Goal: Task Accomplishment & Management: Use online tool/utility

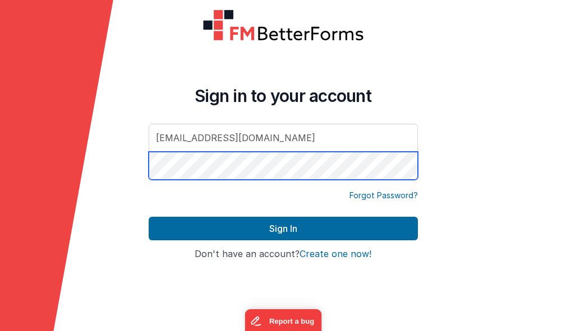
click at [283, 229] on button "Sign In" at bounding box center [283, 229] width 269 height 24
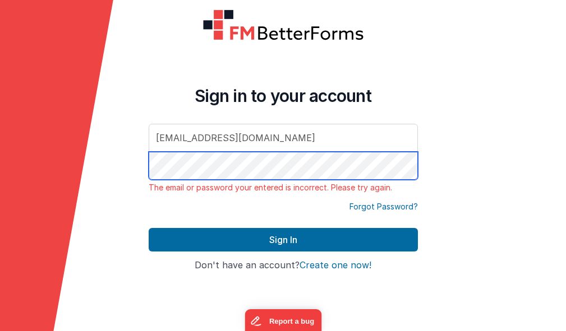
click at [115, 161] on form "Sign in to your account [EMAIL_ADDRESS][DOMAIN_NAME] The email or password your…" at bounding box center [283, 165] width 566 height 331
click at [283, 240] on button "Sign In" at bounding box center [283, 240] width 269 height 24
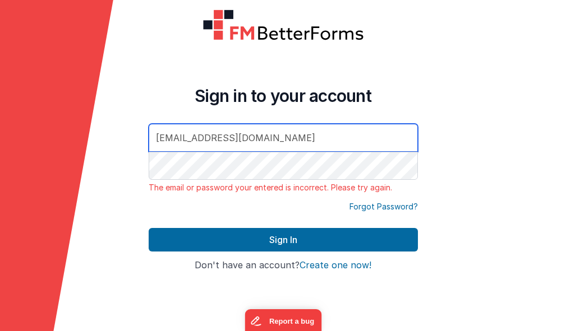
drag, startPoint x: 286, startPoint y: 140, endPoint x: 85, endPoint y: 129, distance: 202.1
click at [85, 129] on form "Sign in to your account [EMAIL_ADDRESS][DOMAIN_NAME] The email or password your…" at bounding box center [283, 165] width 566 height 331
type input "[EMAIL_ADDRESS][DOMAIN_NAME]"
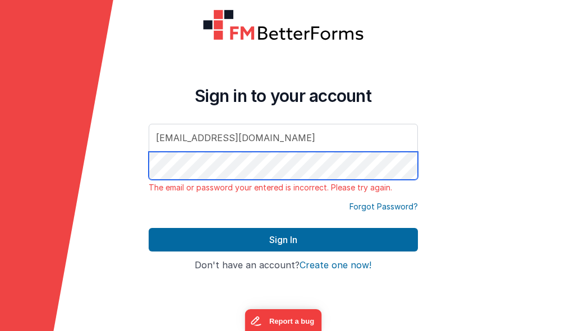
click at [283, 240] on button "Sign In" at bounding box center [283, 240] width 269 height 24
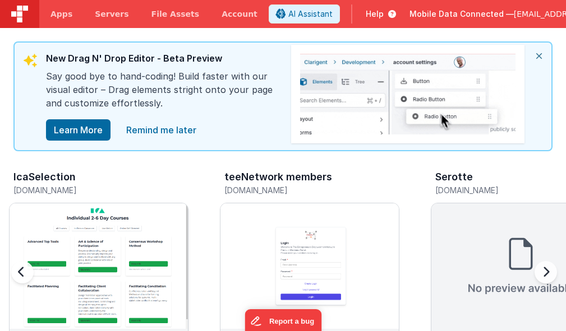
click at [140, 240] on div at bounding box center [99, 267] width 178 height 126
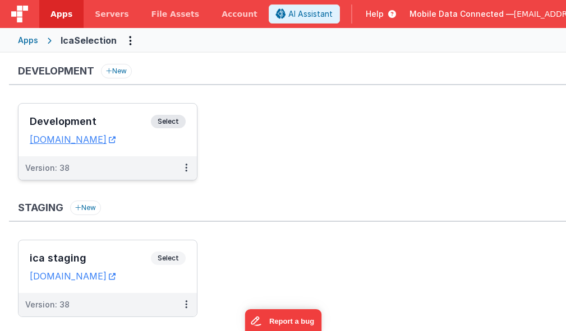
click at [168, 119] on span "Select" at bounding box center [168, 121] width 35 height 13
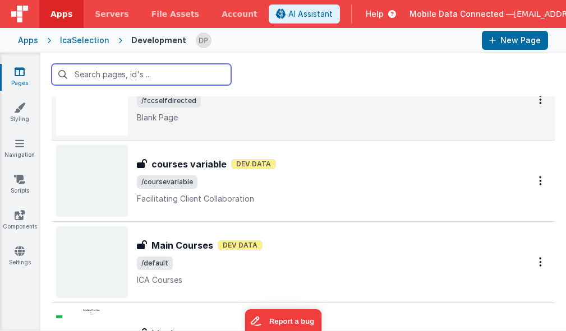
scroll to position [1135, 0]
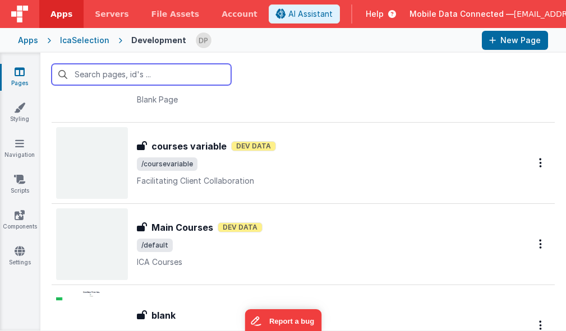
click at [161, 77] on input "text" at bounding box center [141, 74] width 179 height 21
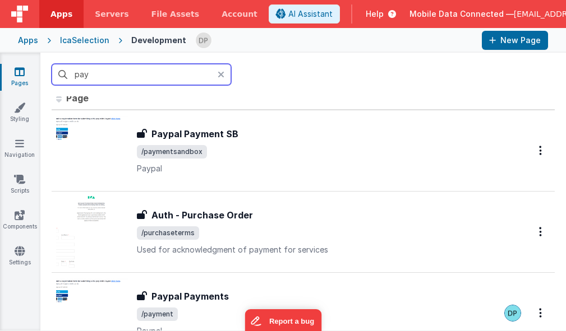
scroll to position [0, 0]
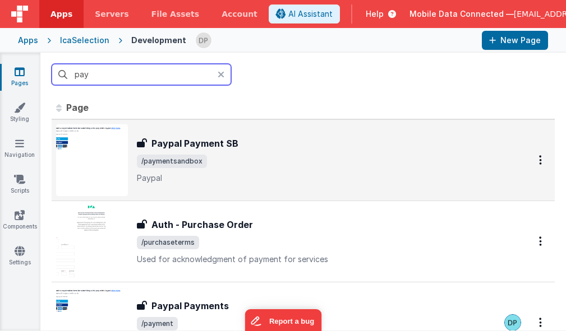
type input "pay"
click at [243, 149] on div "Paypal Payment SB" at bounding box center [311, 143] width 349 height 13
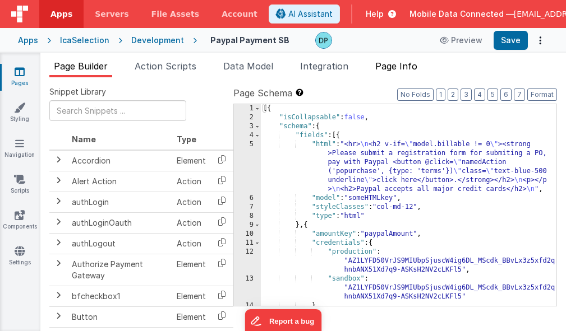
click at [406, 64] on span "Page Info" at bounding box center [396, 66] width 42 height 11
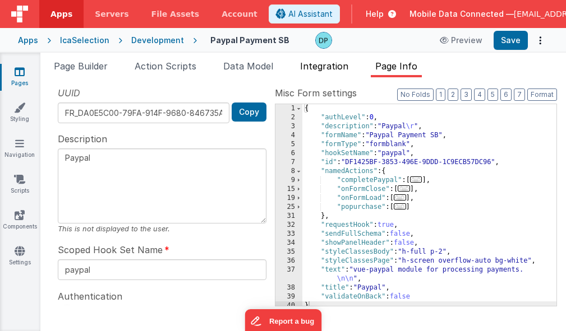
click at [319, 65] on span "Integration" at bounding box center [324, 66] width 48 height 11
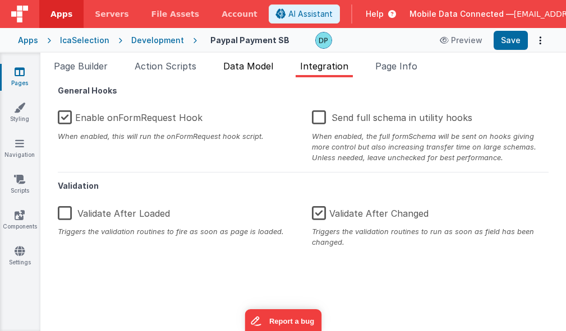
click at [243, 67] on span "Data Model" at bounding box center [248, 66] width 50 height 11
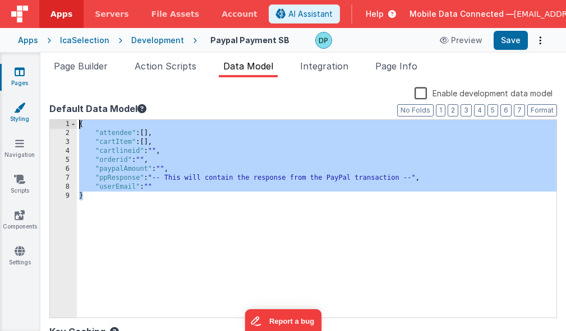
drag, startPoint x: 76, startPoint y: 186, endPoint x: 26, endPoint y: 108, distance: 92.8
click at [26, 108] on section "Pages Styling Navigation Scripts Components Settings Page Builder Action Script…" at bounding box center [283, 192] width 566 height 279
click at [169, 67] on span "Action Scripts" at bounding box center [166, 66] width 62 height 11
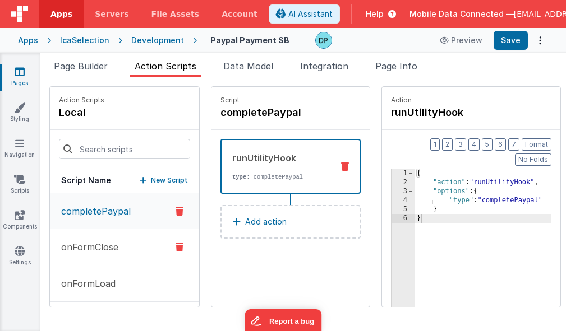
click at [101, 245] on p "onFormClose" at bounding box center [86, 247] width 64 height 13
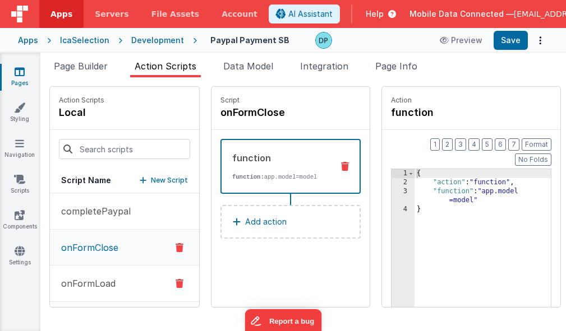
click at [96, 281] on p "onFormLoad" at bounding box center [84, 283] width 61 height 13
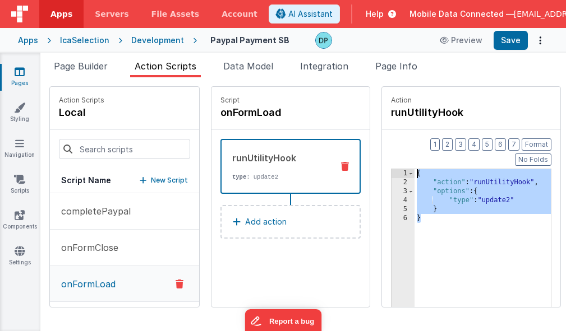
drag, startPoint x: 432, startPoint y: 220, endPoint x: 378, endPoint y: 132, distance: 103.2
click at [382, 132] on div "Format 7 6 5 4 3 2 1 No Folds 1 2 3 4 5 6 { "action" : "runUtilityHook" , "opti…" at bounding box center [471, 240] width 178 height 220
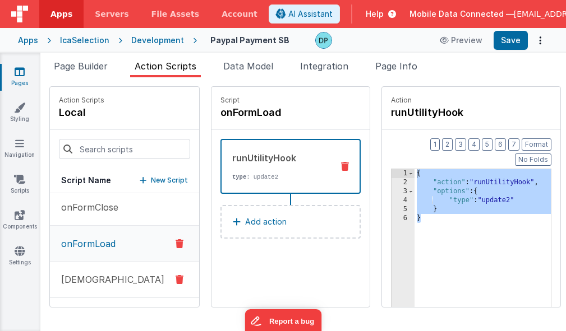
scroll to position [40, 0]
click at [126, 279] on button "[DEMOGRAPHIC_DATA]" at bounding box center [124, 280] width 149 height 36
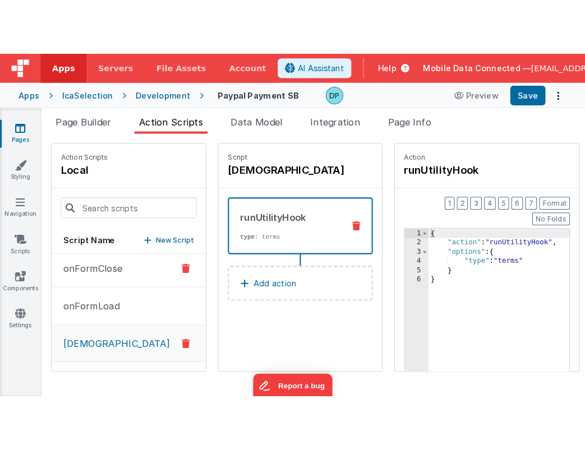
scroll to position [0, 0]
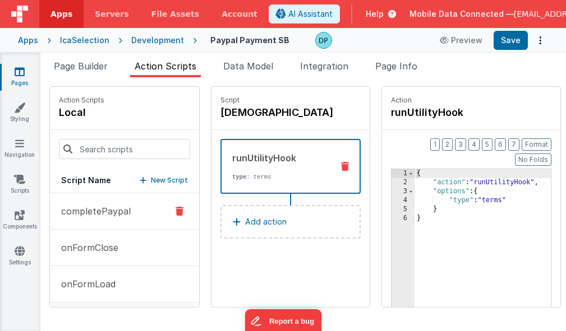
click at [104, 213] on p "completePaypal" at bounding box center [92, 211] width 76 height 13
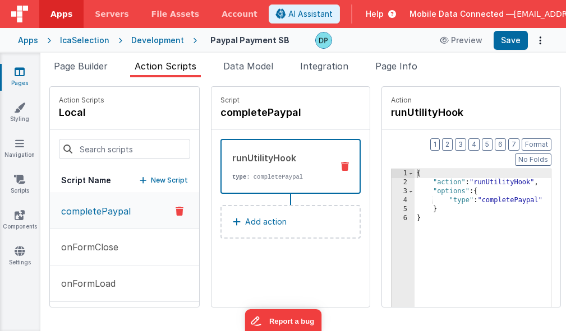
click at [448, 65] on ul "Page Builder Action Scripts Data Model Integration Page Info" at bounding box center [302, 68] width 525 height 18
click at [243, 67] on span "Data Model" at bounding box center [248, 66] width 50 height 11
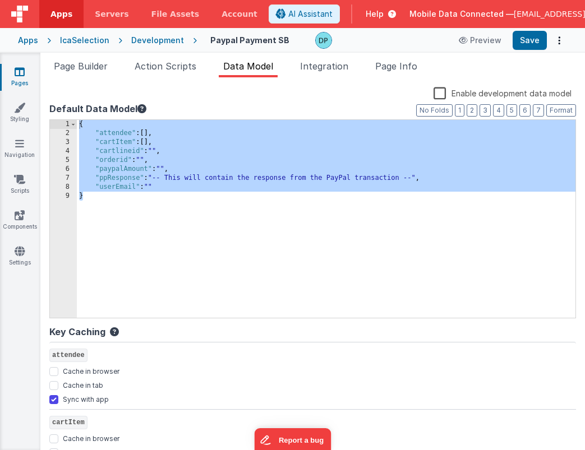
click at [149, 40] on div "Development" at bounding box center [157, 40] width 53 height 11
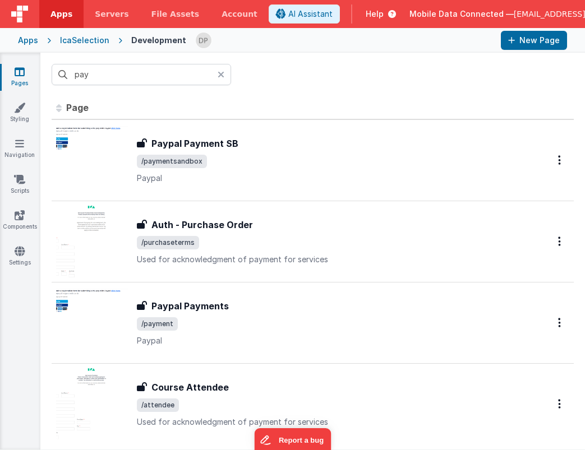
click at [26, 39] on div "Apps" at bounding box center [28, 40] width 20 height 11
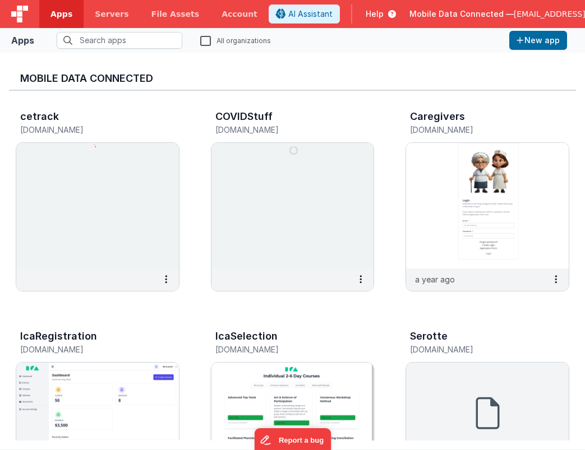
click at [278, 331] on img at bounding box center [292, 426] width 163 height 126
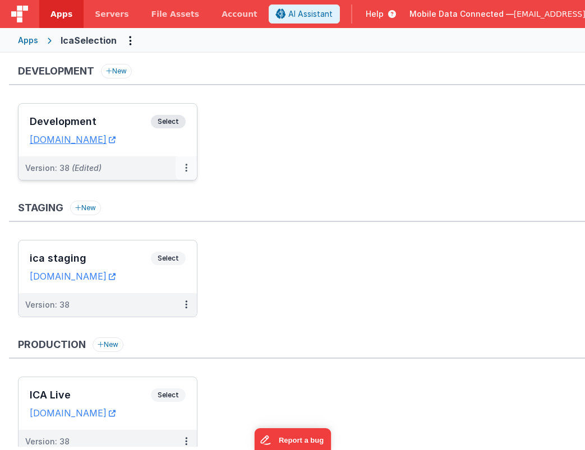
click at [186, 168] on icon at bounding box center [186, 168] width 2 height 1
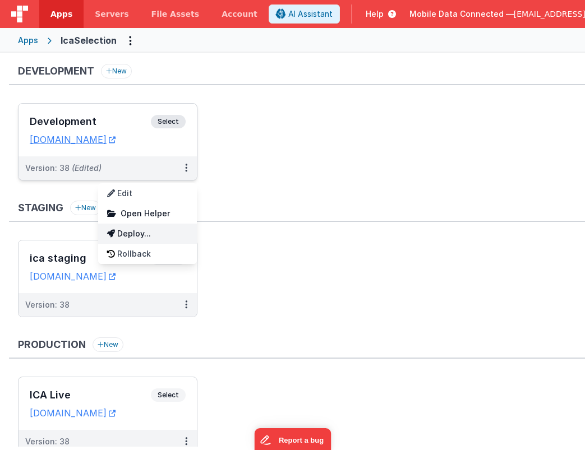
click at [149, 233] on link "Deploy..." at bounding box center [147, 234] width 99 height 20
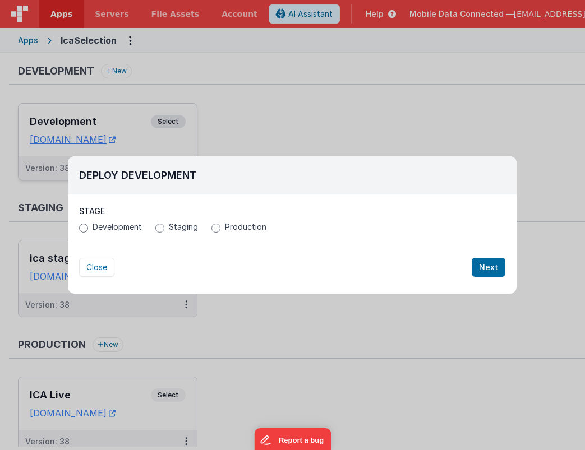
click at [242, 227] on span "Production" at bounding box center [245, 226] width 41 height 11
click at [220, 227] on input "Production" at bounding box center [215, 228] width 9 height 9
radio input "true"
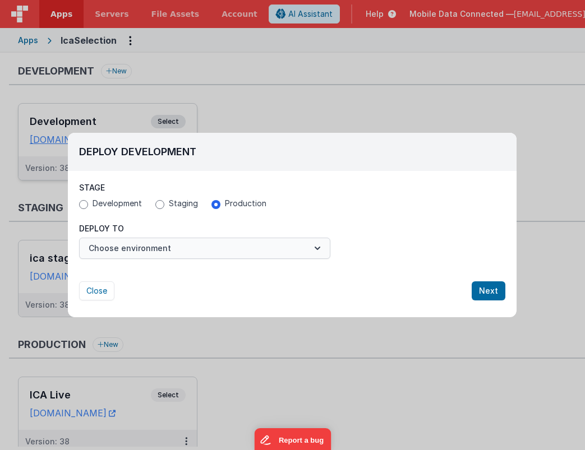
click at [261, 243] on button "Choose environment" at bounding box center [204, 248] width 251 height 21
click at [172, 274] on link "ICA Live" at bounding box center [204, 276] width 251 height 20
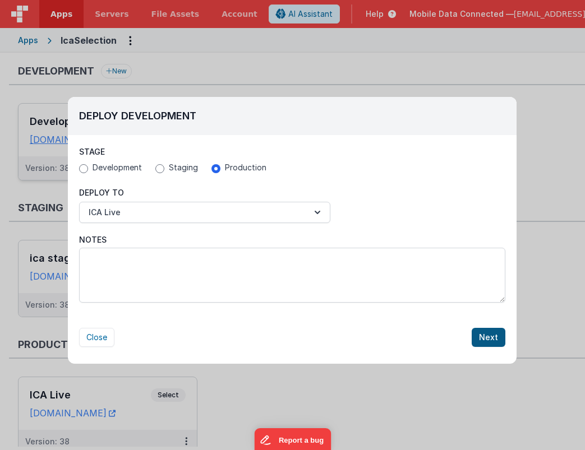
click at [493, 331] on button "Next" at bounding box center [488, 337] width 34 height 19
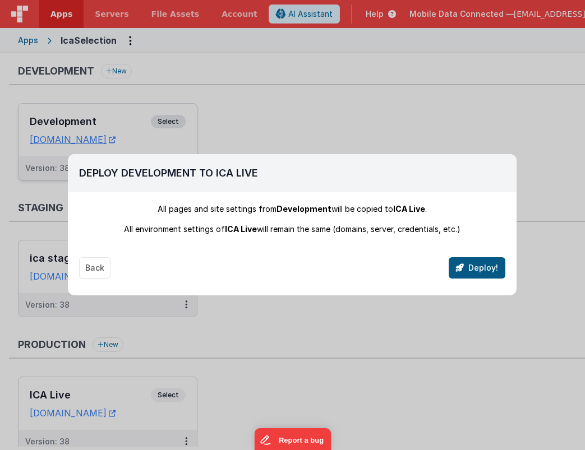
click at [479, 267] on button "Deploy!" at bounding box center [476, 267] width 57 height 21
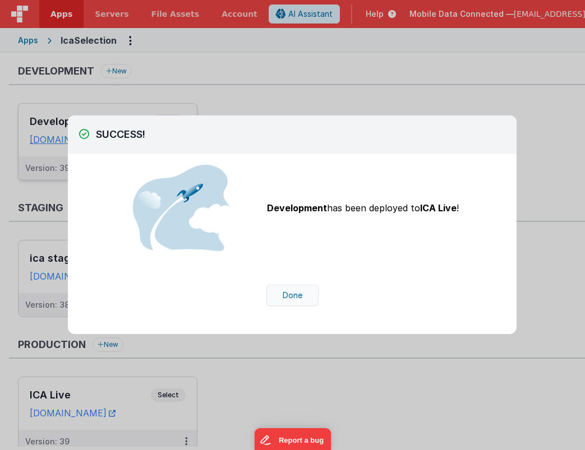
click at [287, 295] on button "Done" at bounding box center [292, 295] width 52 height 21
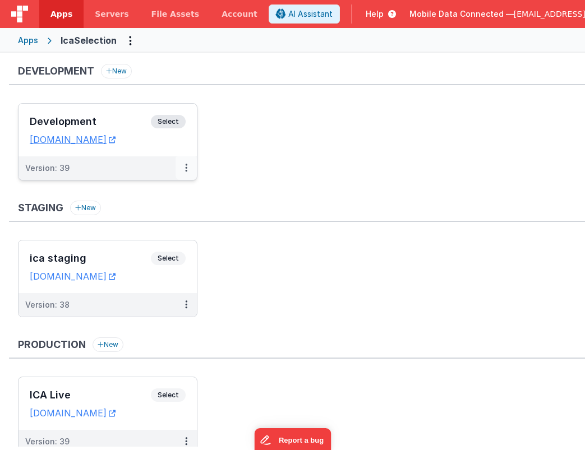
click at [186, 168] on icon at bounding box center [186, 168] width 2 height 1
click at [137, 211] on link "Deploy..." at bounding box center [147, 214] width 99 height 20
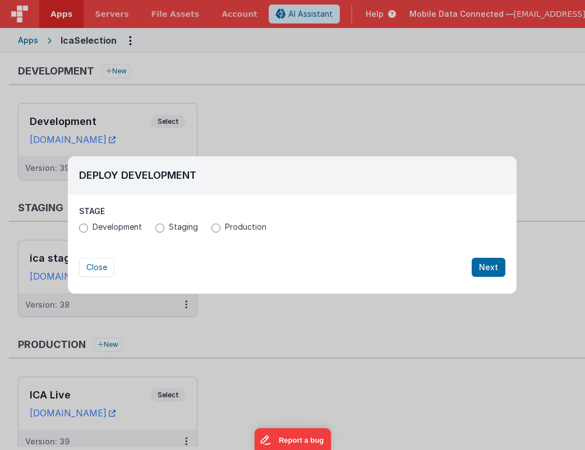
click at [173, 227] on span "Staging" at bounding box center [183, 226] width 29 height 11
click at [164, 227] on input "Staging" at bounding box center [159, 228] width 9 height 9
radio input "true"
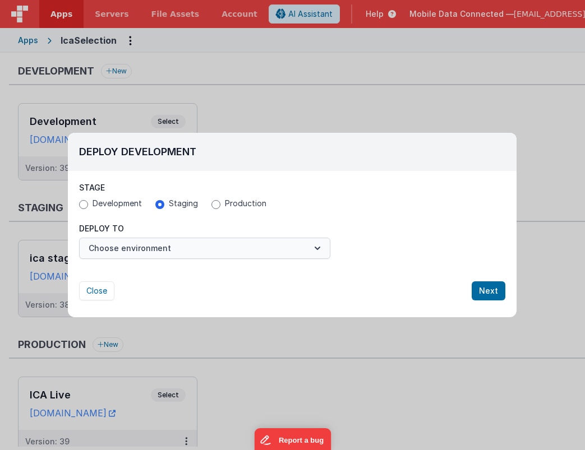
click at [162, 252] on button "Choose environment" at bounding box center [204, 248] width 251 height 21
click at [149, 274] on link "ica staging" at bounding box center [204, 276] width 251 height 20
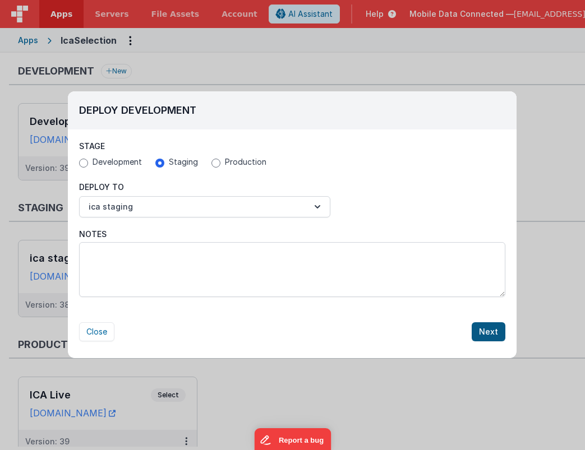
click at [491, 330] on button "Next" at bounding box center [488, 331] width 34 height 19
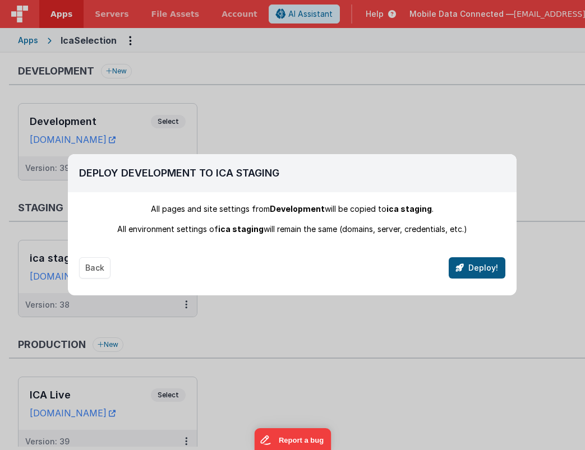
click at [473, 268] on button "Deploy!" at bounding box center [476, 267] width 57 height 21
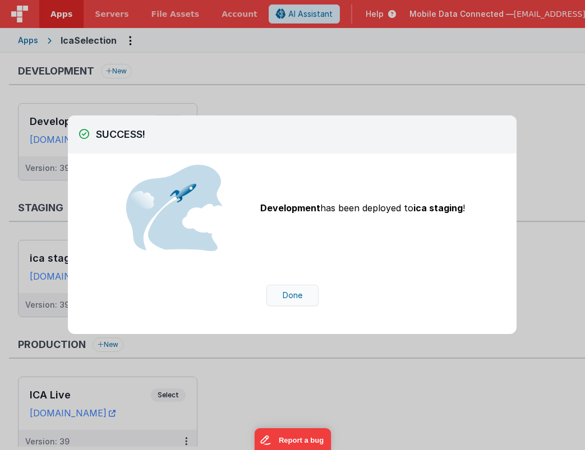
click at [293, 296] on button "Done" at bounding box center [292, 295] width 52 height 21
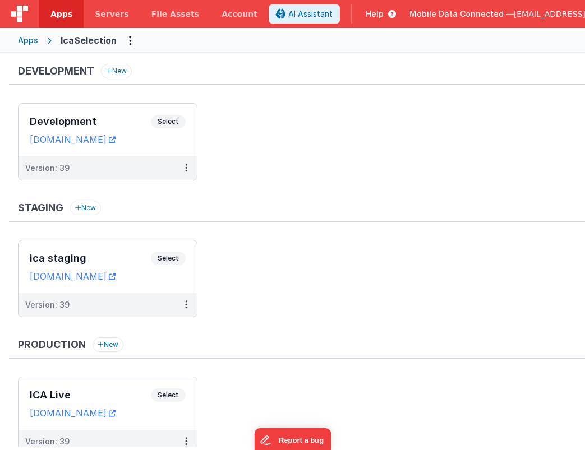
click at [279, 104] on ul "Development Select URLs [DOMAIN_NAME] Version: 39" at bounding box center [301, 147] width 567 height 89
